Goal: Task Accomplishment & Management: Use online tool/utility

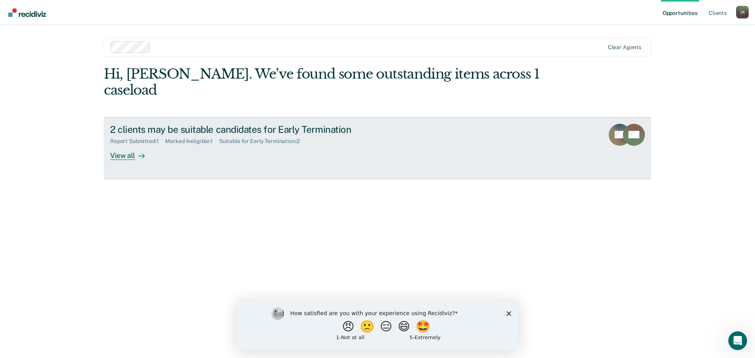
click at [330, 124] on div "2 clients may be suitable candidates for Early Termination" at bounding box center [248, 129] width 276 height 11
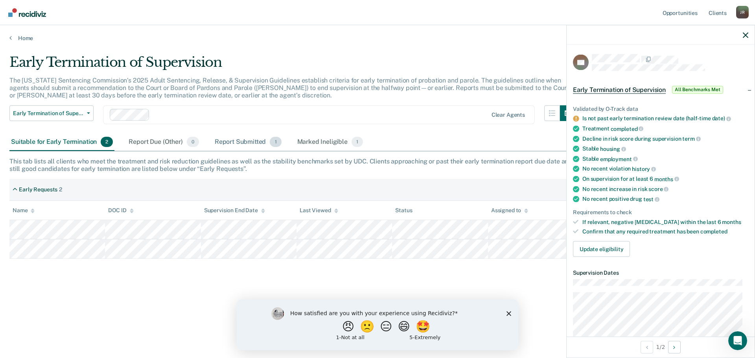
click at [244, 143] on div "Report Submitted 1" at bounding box center [248, 142] width 70 height 17
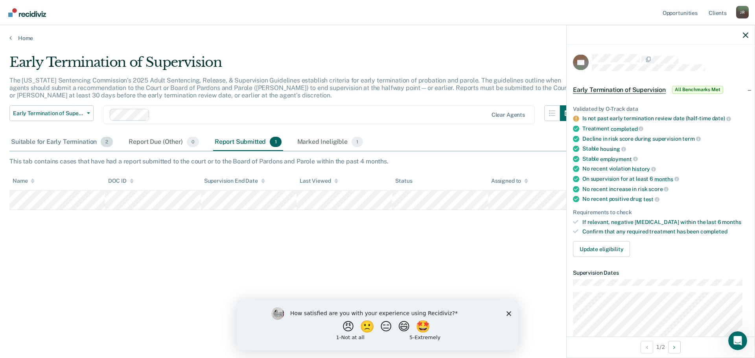
click at [69, 140] on div "Suitable for Early Termination 2" at bounding box center [61, 142] width 105 height 17
